Goal: Navigation & Orientation: Find specific page/section

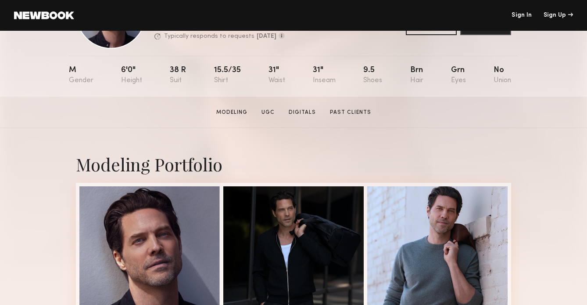
scroll to position [73, 0]
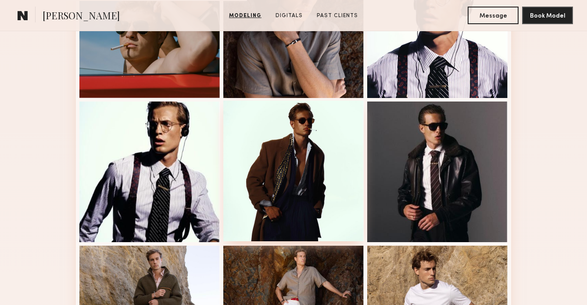
scroll to position [576, 0]
